Goal: Task Accomplishment & Management: Complete application form

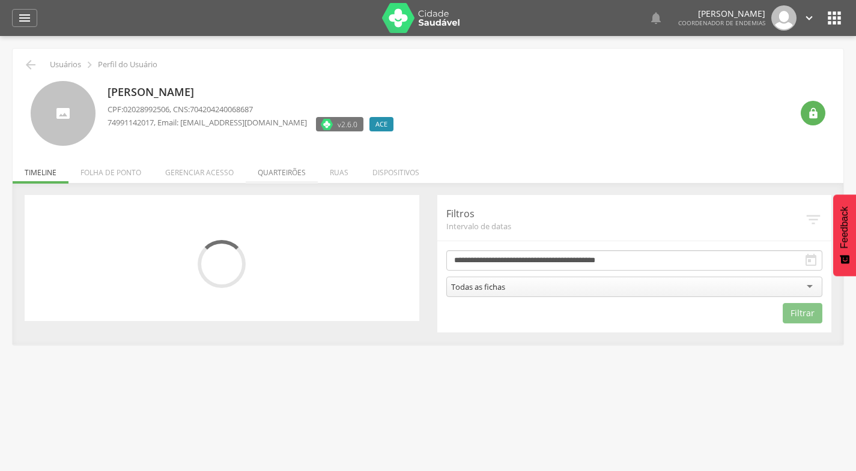
click at [281, 168] on li "Quarteirões" at bounding box center [282, 170] width 72 height 28
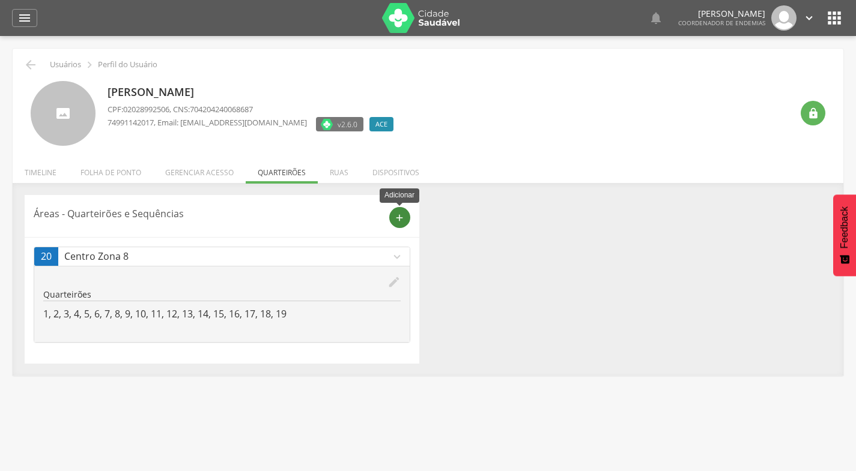
click at [400, 218] on icon "add" at bounding box center [399, 218] width 11 height 11
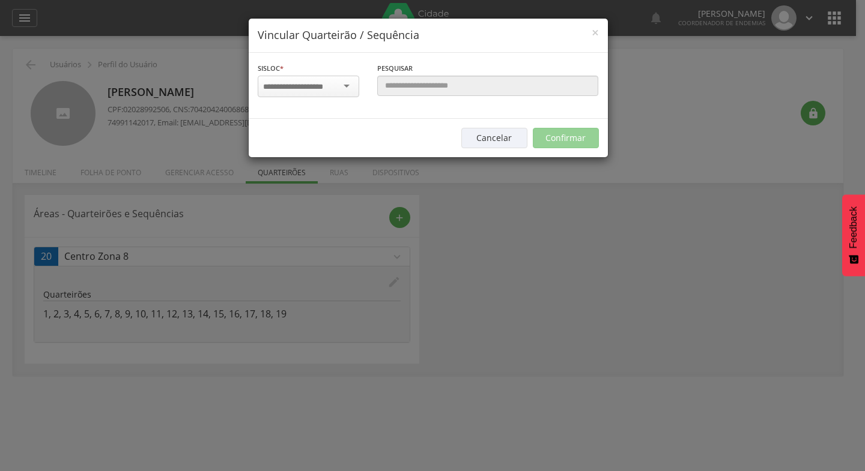
click at [348, 85] on div at bounding box center [308, 87] width 101 height 22
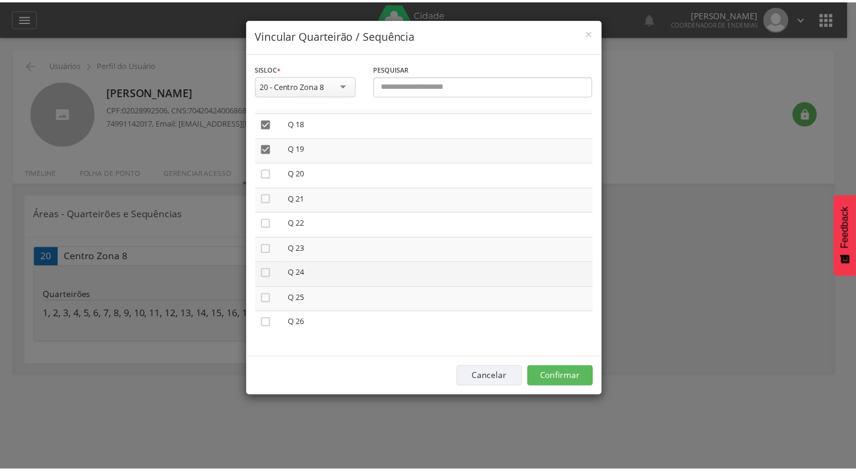
scroll to position [443, 0]
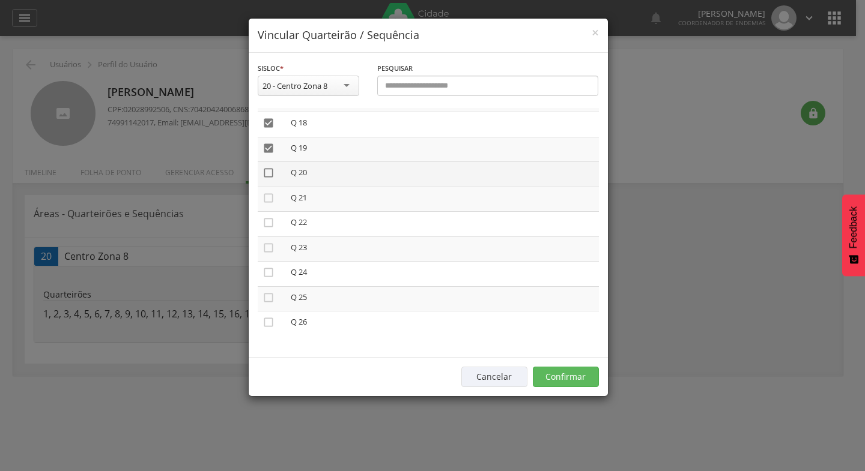
click at [266, 173] on icon "" at bounding box center [268, 173] width 12 height 12
click at [267, 199] on icon "" at bounding box center [268, 198] width 12 height 12
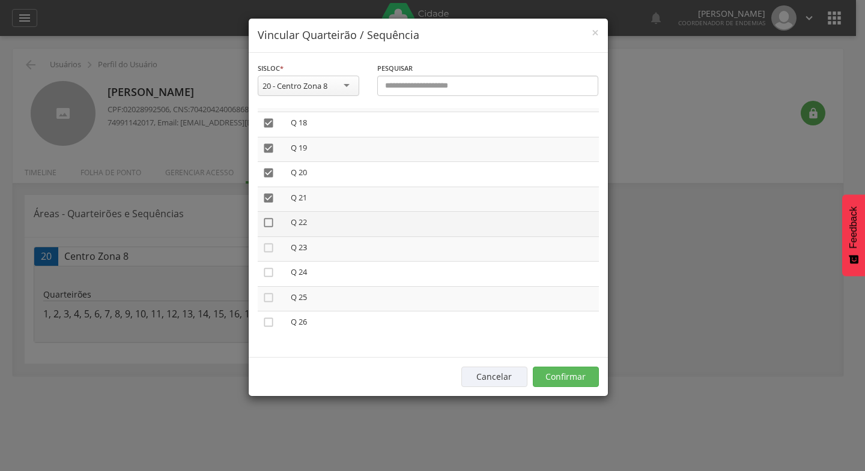
click at [268, 224] on icon "" at bounding box center [268, 223] width 12 height 12
click at [267, 247] on icon "" at bounding box center [268, 248] width 12 height 12
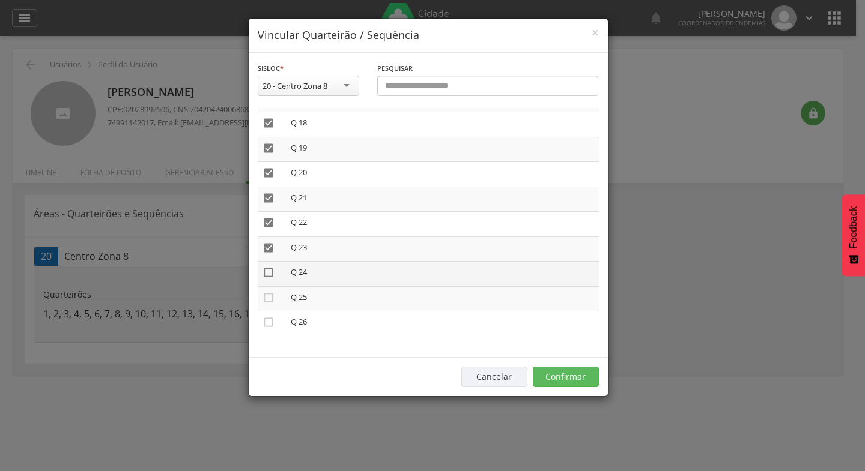
click at [268, 274] on icon "" at bounding box center [268, 273] width 12 height 12
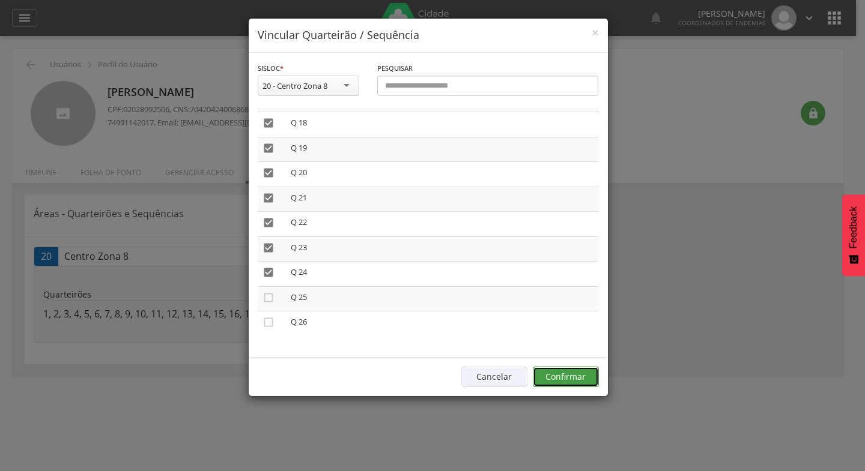
click at [561, 373] on button "Confirmar" at bounding box center [566, 377] width 66 height 20
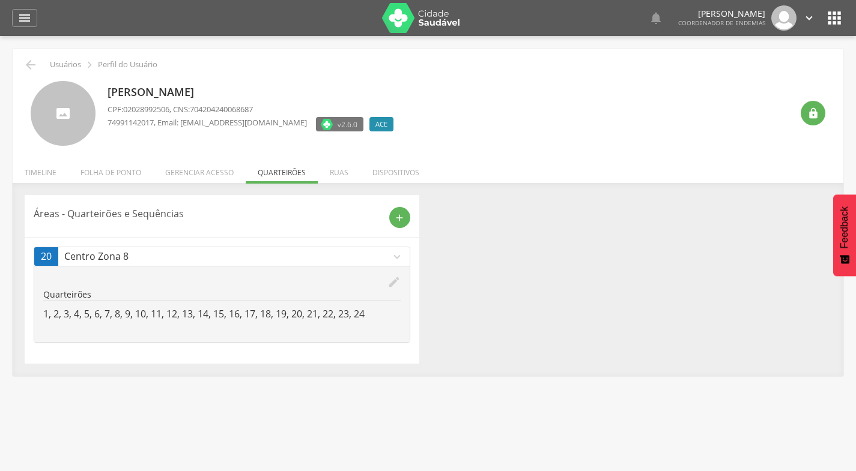
click at [833, 17] on icon "" at bounding box center [833, 17] width 19 height 19
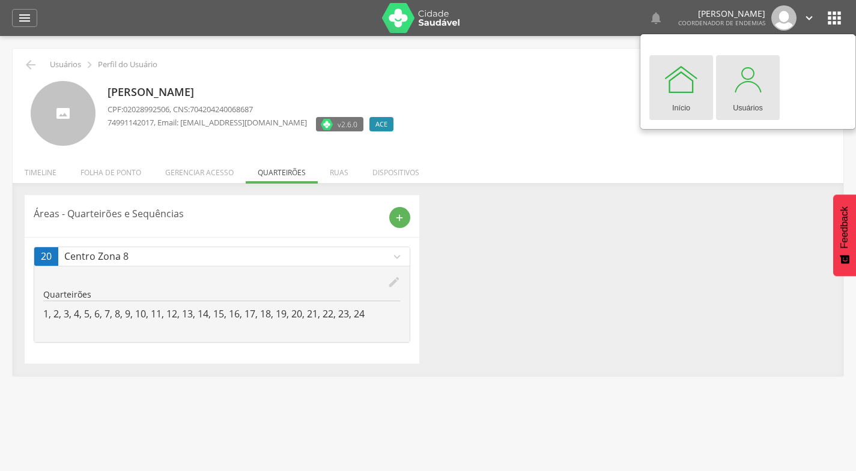
click at [744, 90] on div at bounding box center [748, 79] width 36 height 36
